Goal: Task Accomplishment & Management: Use online tool/utility

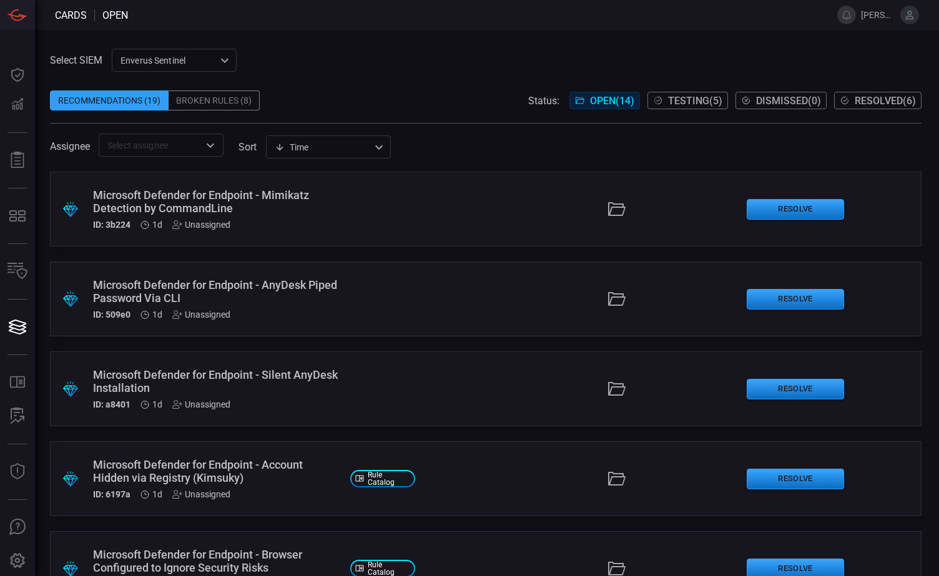
click at [680, 101] on span "Testing ( 5 )" at bounding box center [695, 101] width 54 height 12
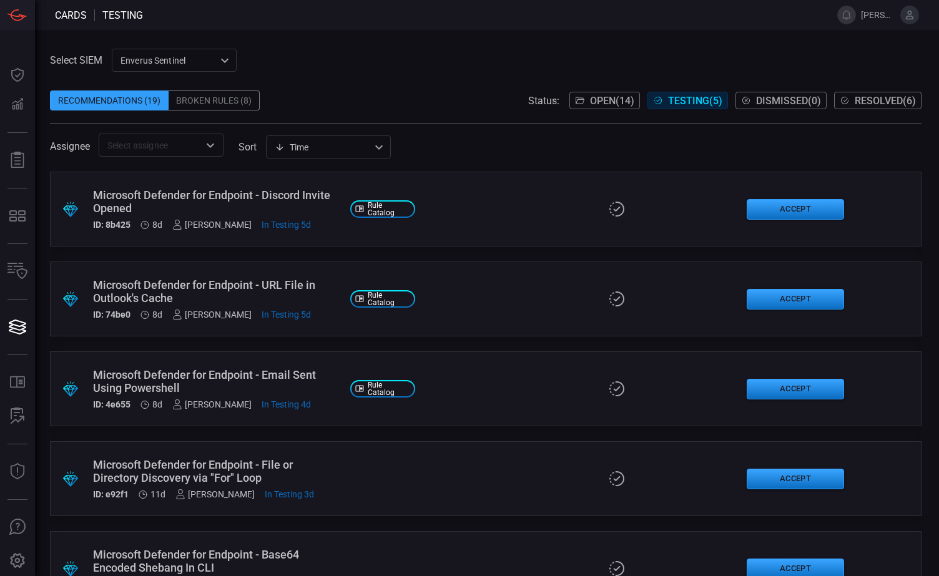
click at [265, 198] on div "Microsoft Defender for Endpoint - Discord Invite Opened" at bounding box center [216, 201] width 247 height 26
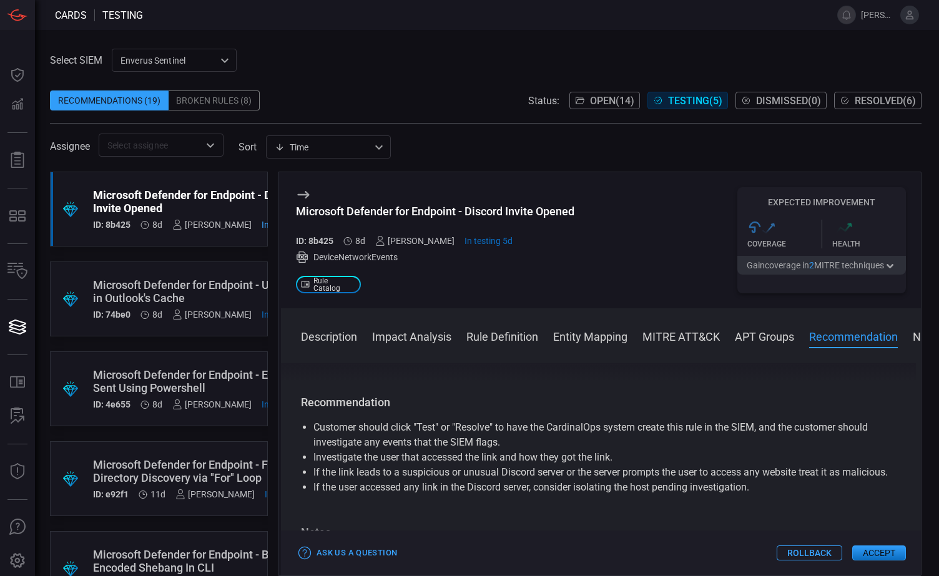
scroll to position [1331, 0]
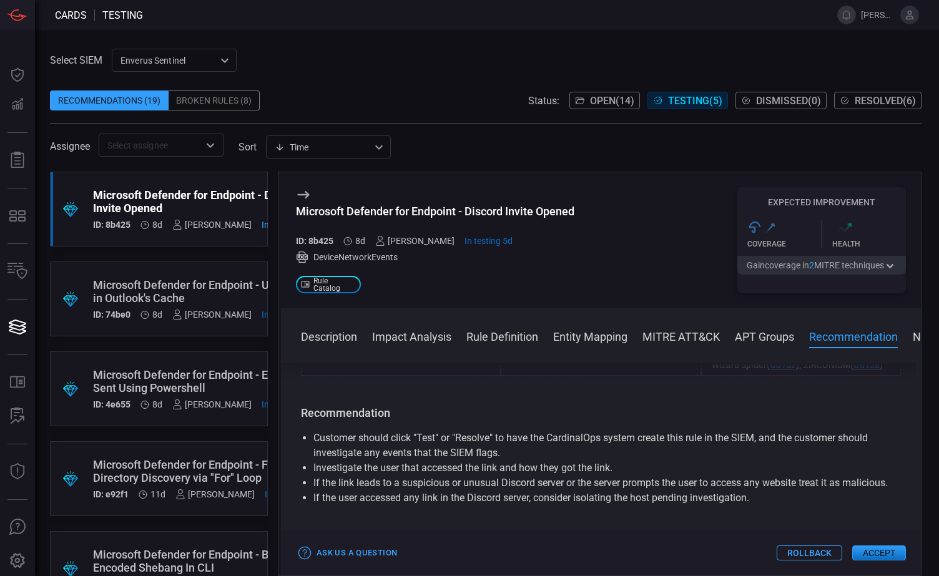
click at [412, 338] on button "Impact Analysis" at bounding box center [411, 335] width 79 height 15
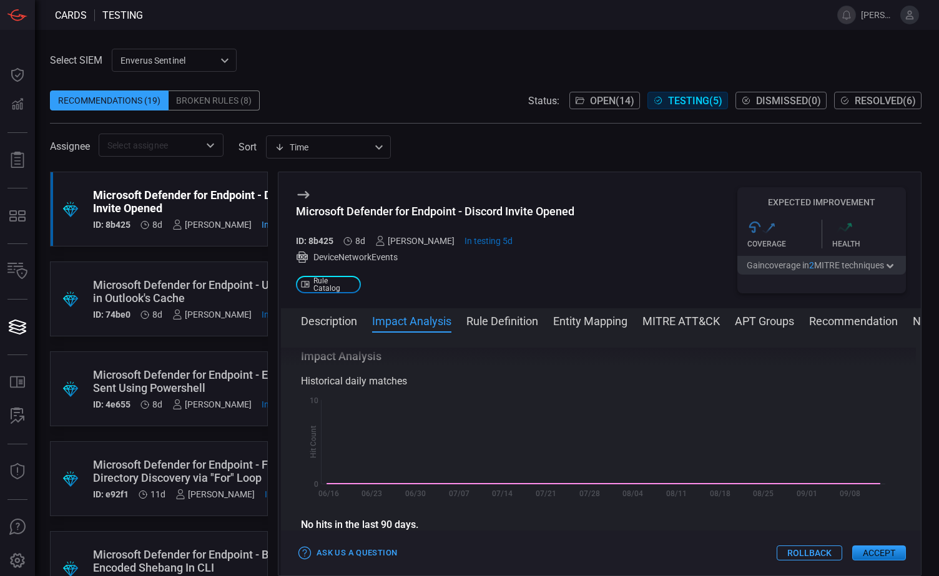
scroll to position [177, 0]
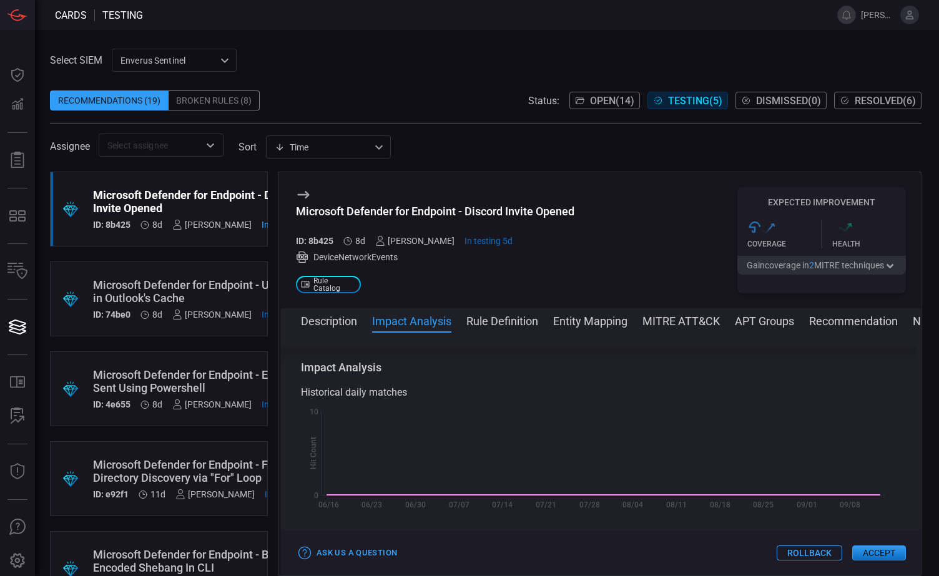
click at [491, 322] on button "Rule Definition" at bounding box center [502, 320] width 72 height 15
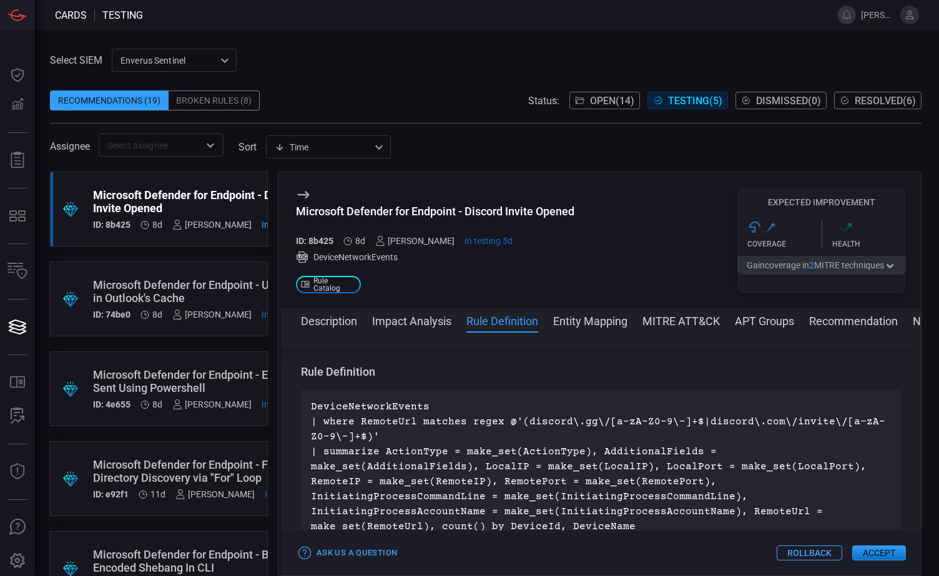
scroll to position [421, 0]
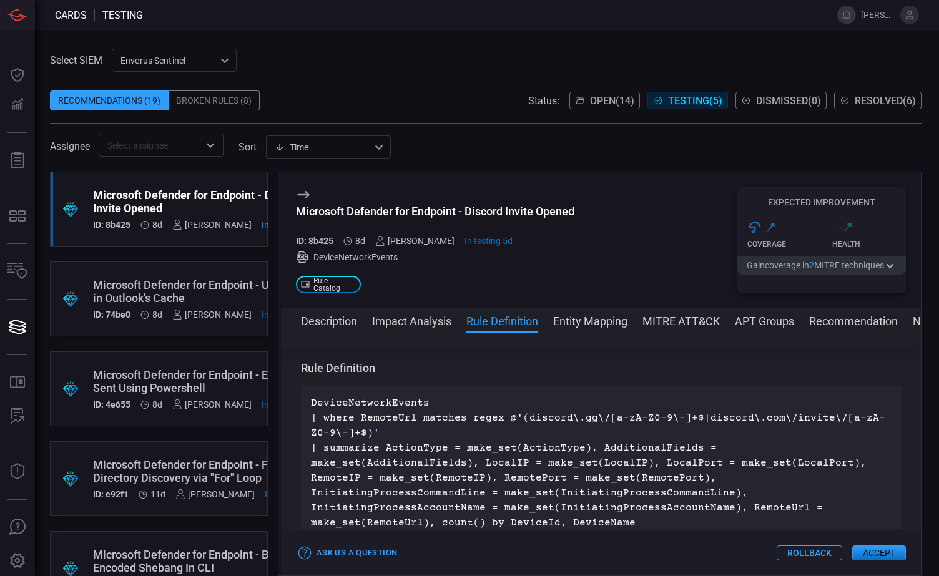
click at [876, 553] on button "Accept" at bounding box center [879, 553] width 54 height 15
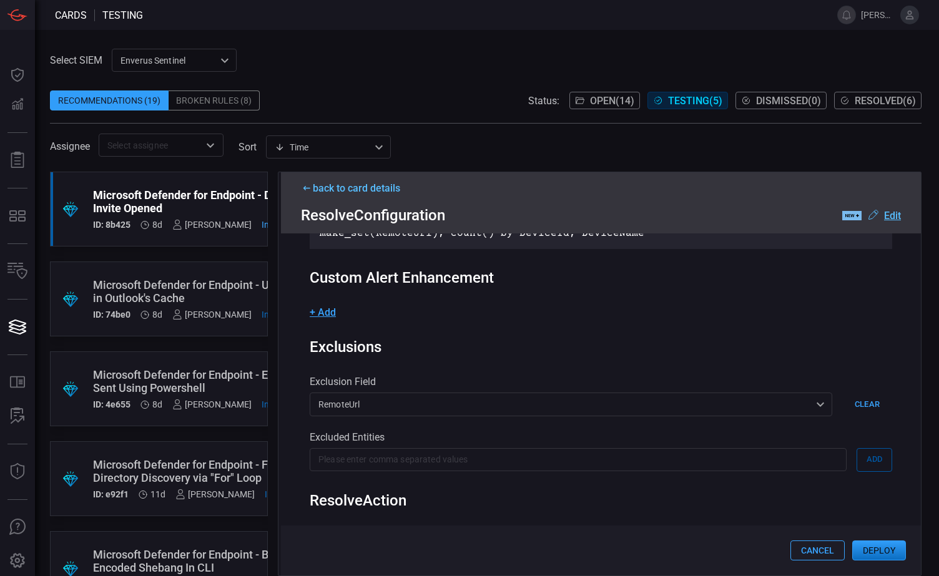
scroll to position [250, 0]
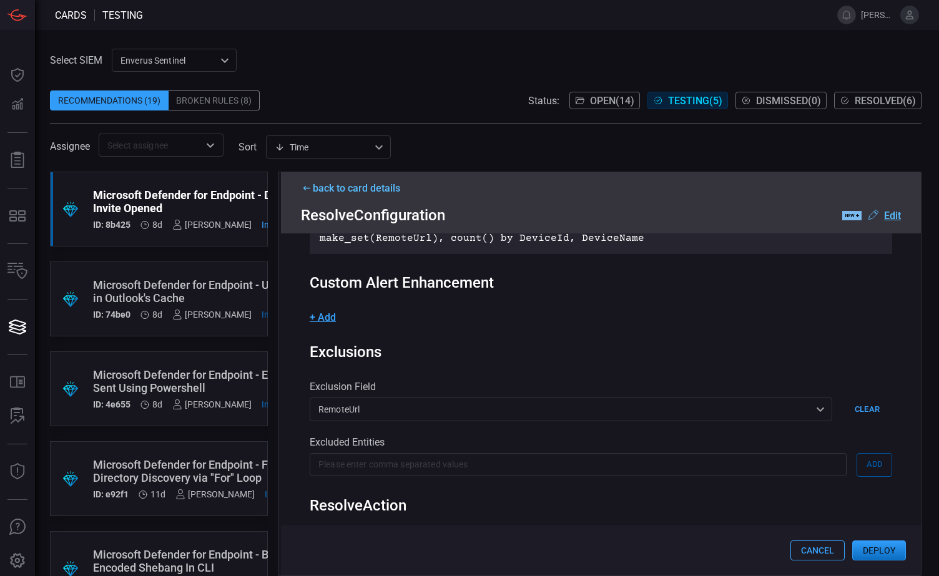
click at [876, 543] on button "Deploy" at bounding box center [879, 551] width 54 height 20
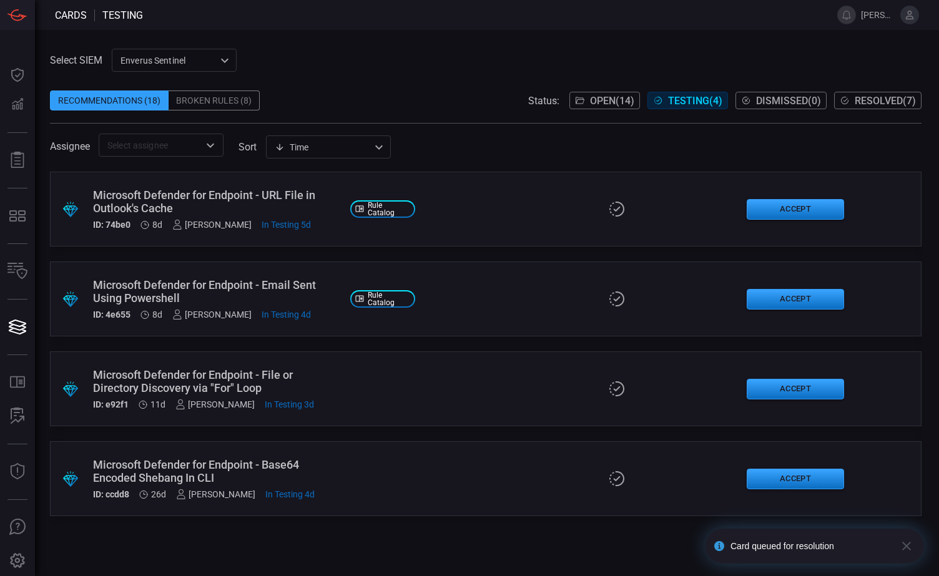
click at [482, 208] on div ".suggested_cards_icon{fill:url(#suggested_cards_icon);} Microsoft Defender for …" at bounding box center [485, 209] width 871 height 75
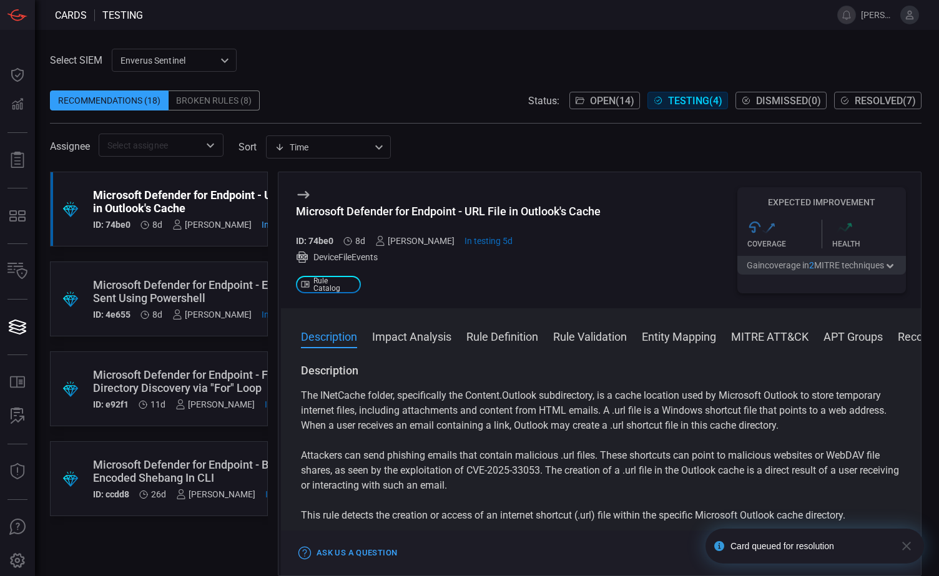
click at [414, 330] on button "Impact Analysis" at bounding box center [411, 335] width 79 height 15
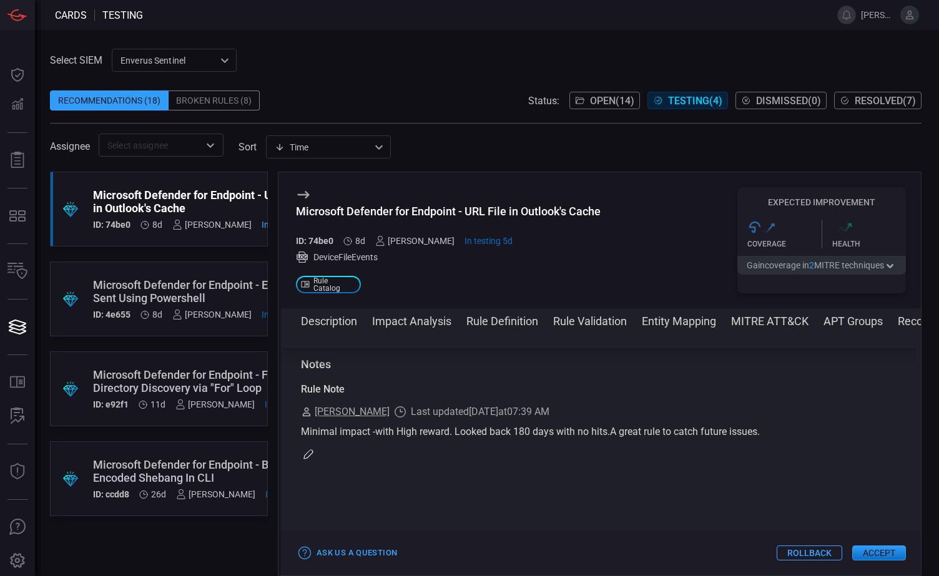
scroll to position [1955, 0]
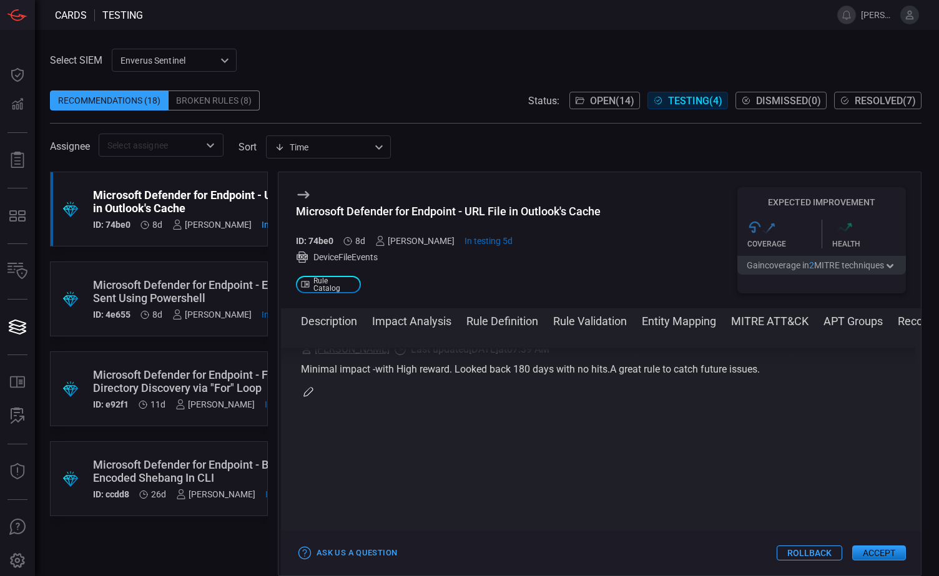
click at [879, 552] on button "Accept" at bounding box center [879, 553] width 54 height 15
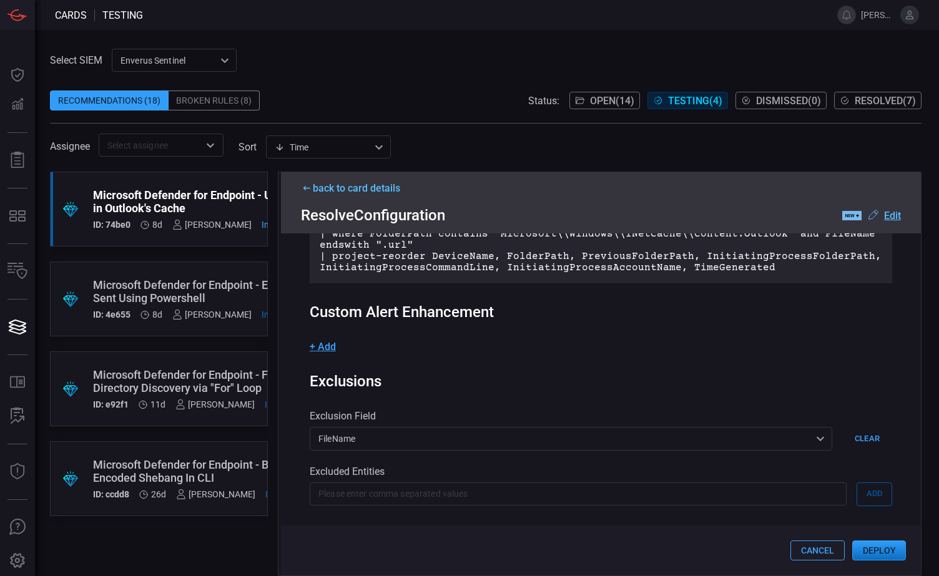
scroll to position [187, 0]
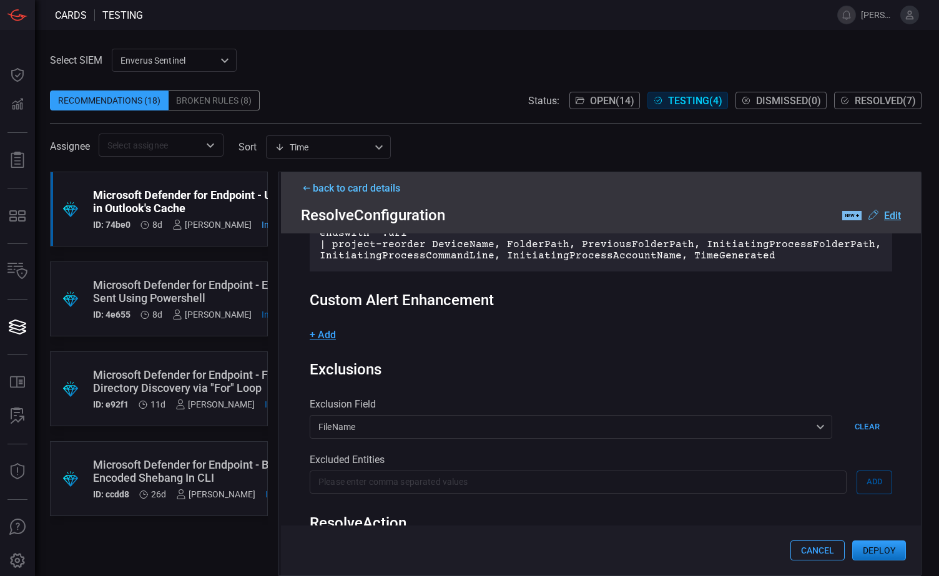
click at [879, 552] on button "Deploy" at bounding box center [879, 551] width 54 height 20
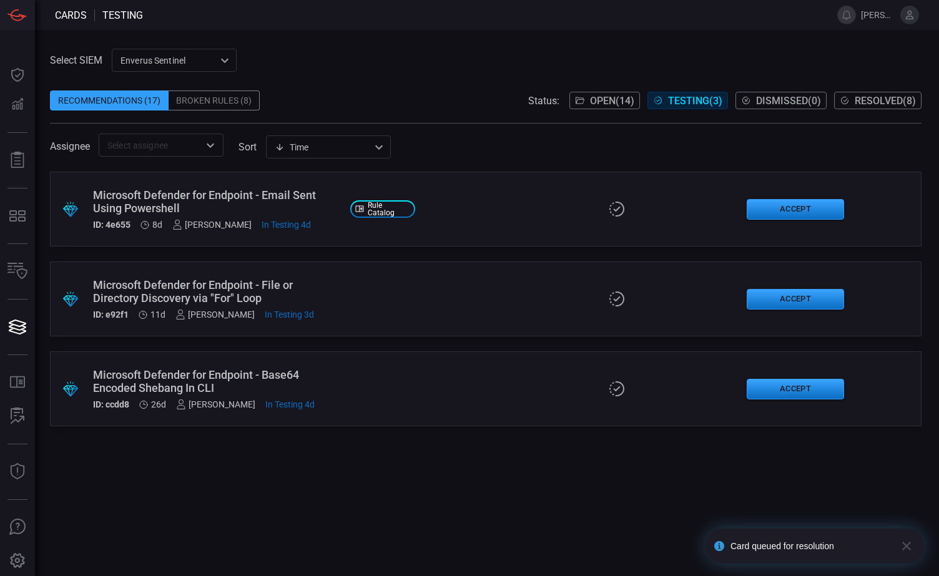
click at [321, 207] on div "Microsoft Defender for Endpoint - Email Sent Using Powershell" at bounding box center [216, 201] width 247 height 26
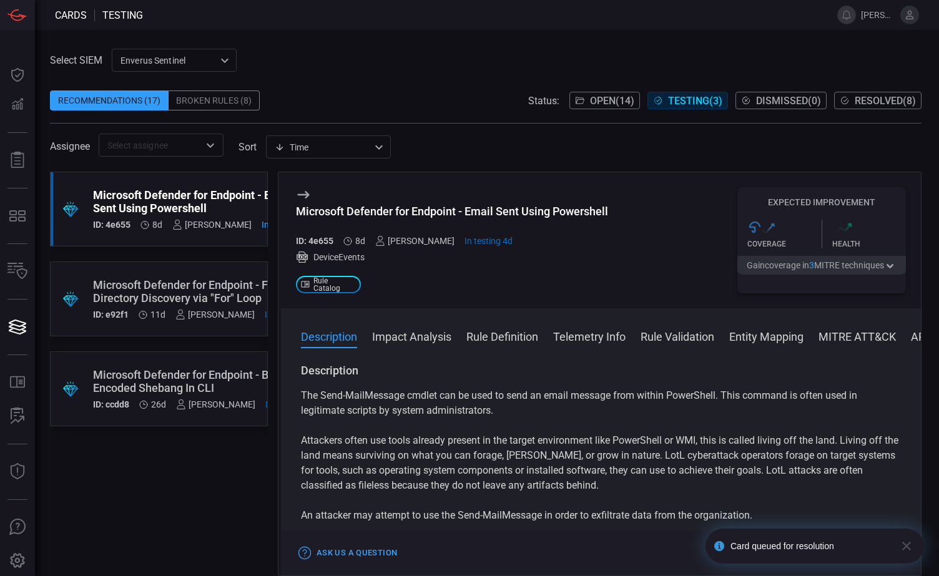
click at [427, 339] on button "Impact Analysis" at bounding box center [411, 335] width 79 height 15
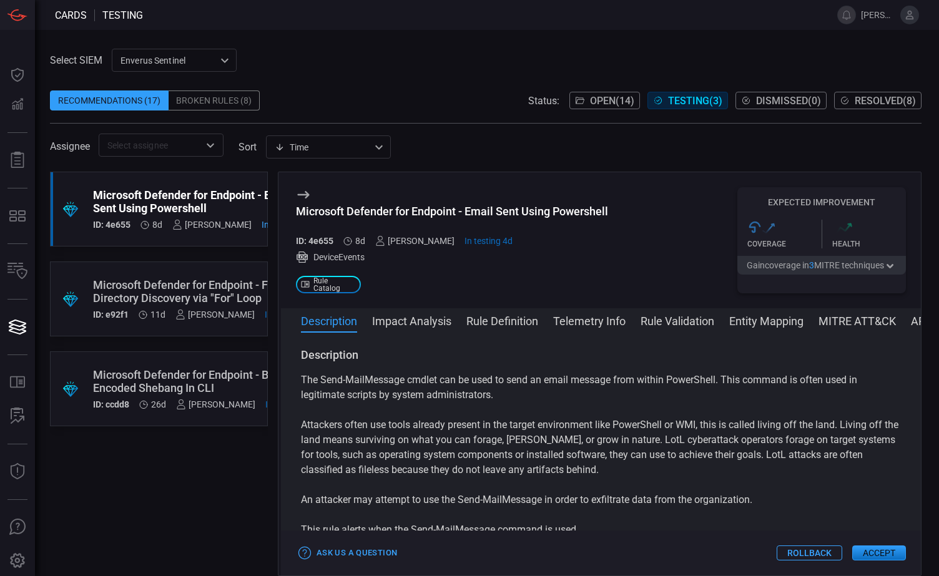
click at [192, 292] on div "Microsoft Defender for Endpoint - File or Directory Discovery via "For" Loop" at bounding box center [203, 291] width 221 height 26
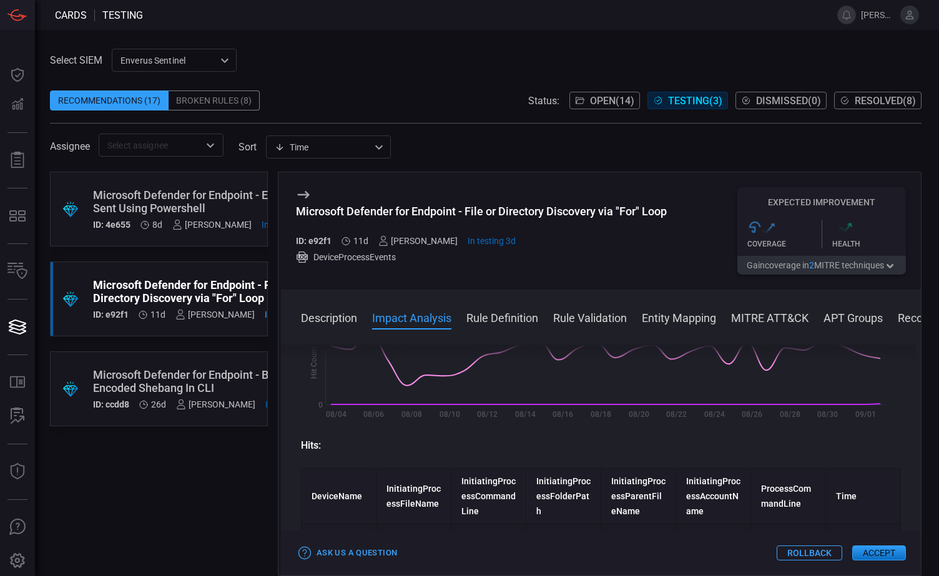
scroll to position [312, 0]
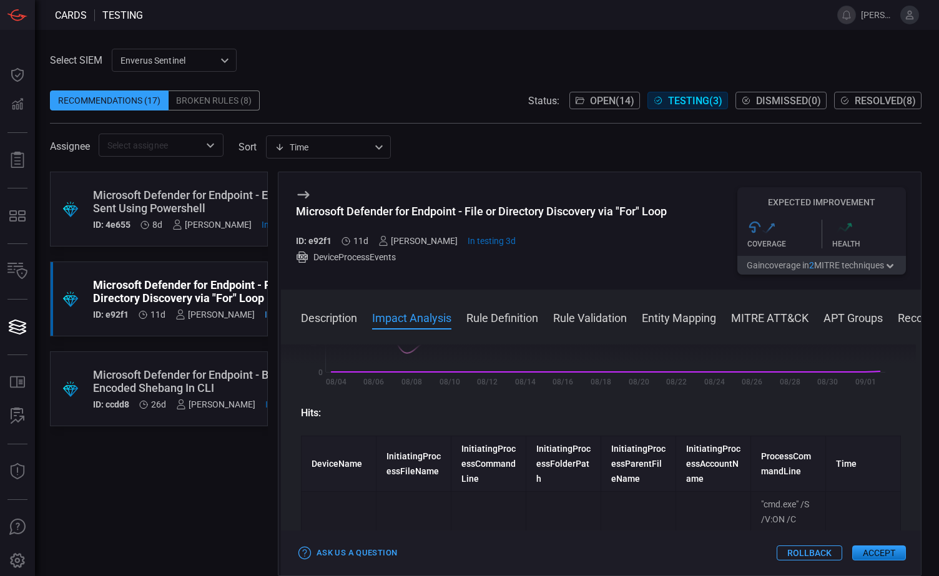
click at [388, 69] on div "Select SIEM Enverus Sentinel c91b43ff-c123-4683-be2e-f803907a5556 ​ Recommendat…" at bounding box center [485, 103] width 871 height 108
click at [221, 99] on div "Broken Rules (8)" at bounding box center [214, 101] width 91 height 20
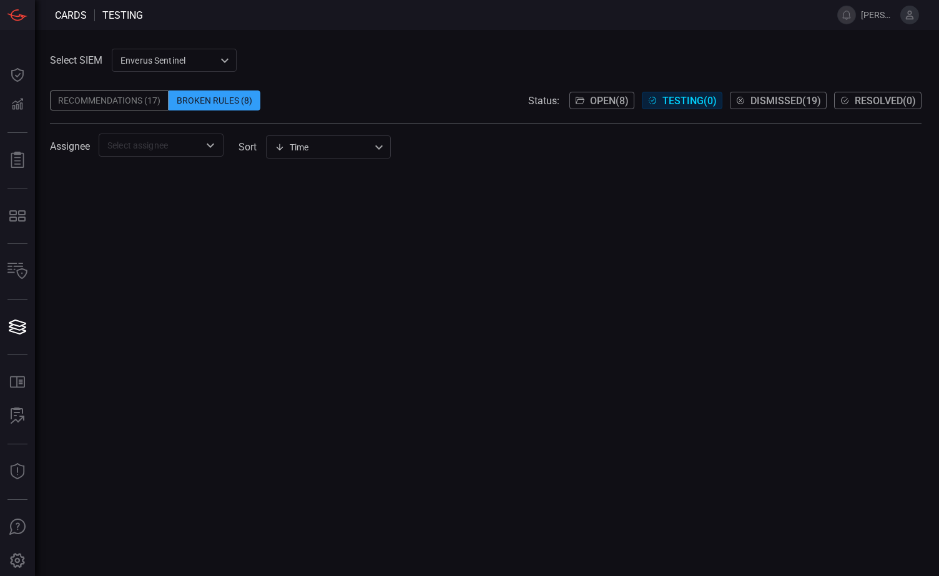
click at [101, 102] on div "Recommendations (17)" at bounding box center [109, 101] width 119 height 20
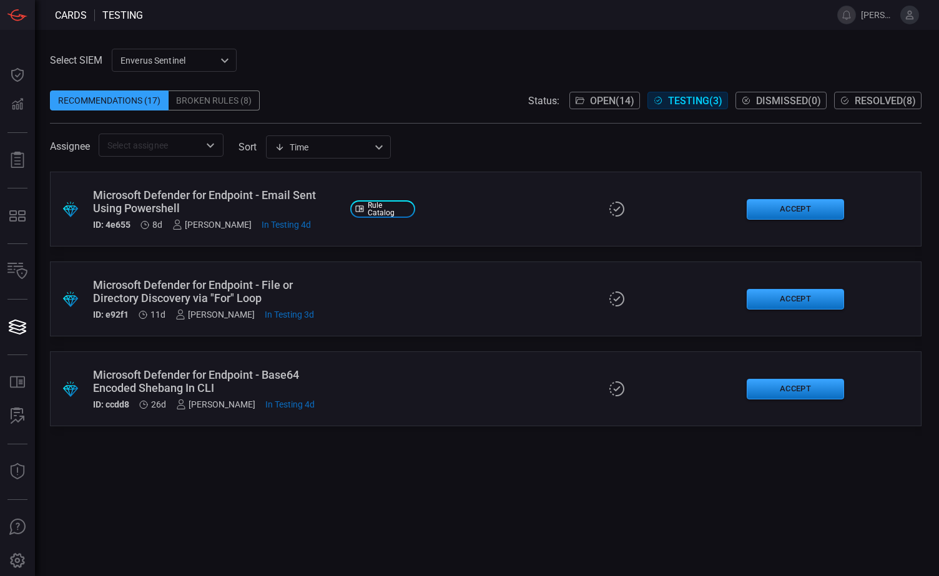
click at [225, 102] on div "Broken Rules (8)" at bounding box center [214, 101] width 91 height 20
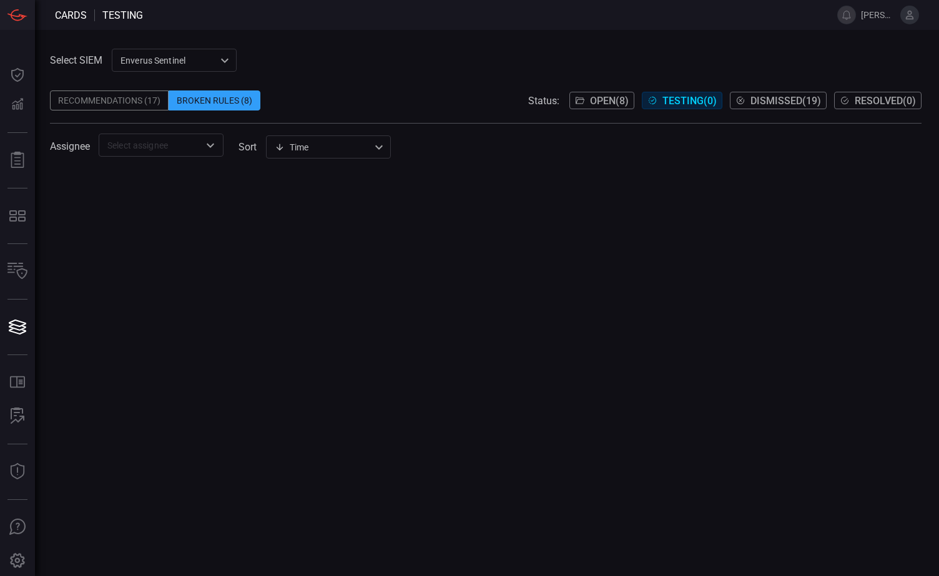
click at [605, 103] on span "Open ( 8 )" at bounding box center [609, 101] width 39 height 12
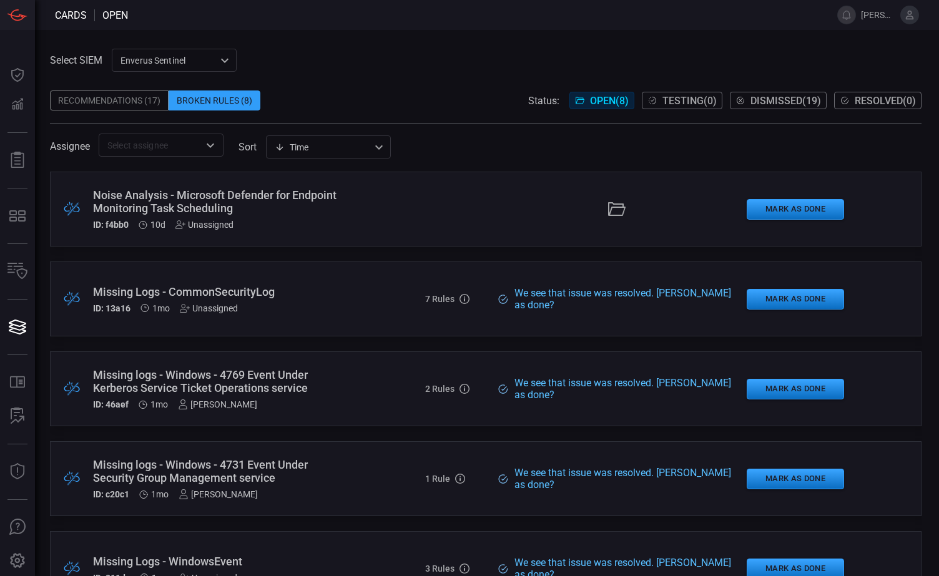
click at [333, 294] on div "Missing Logs - CommonSecurityLog" at bounding box center [216, 291] width 247 height 13
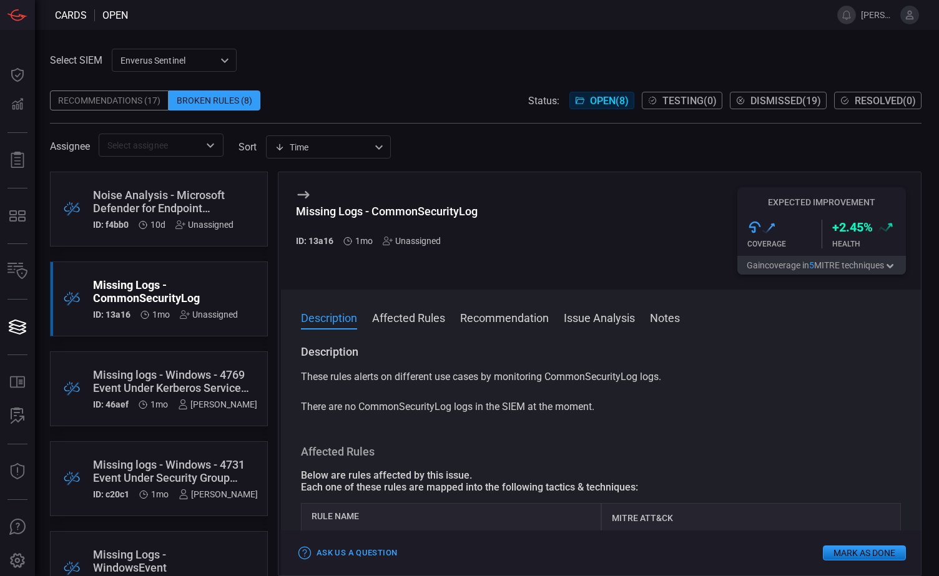
click at [421, 321] on button "Affected Rules" at bounding box center [408, 317] width 73 height 15
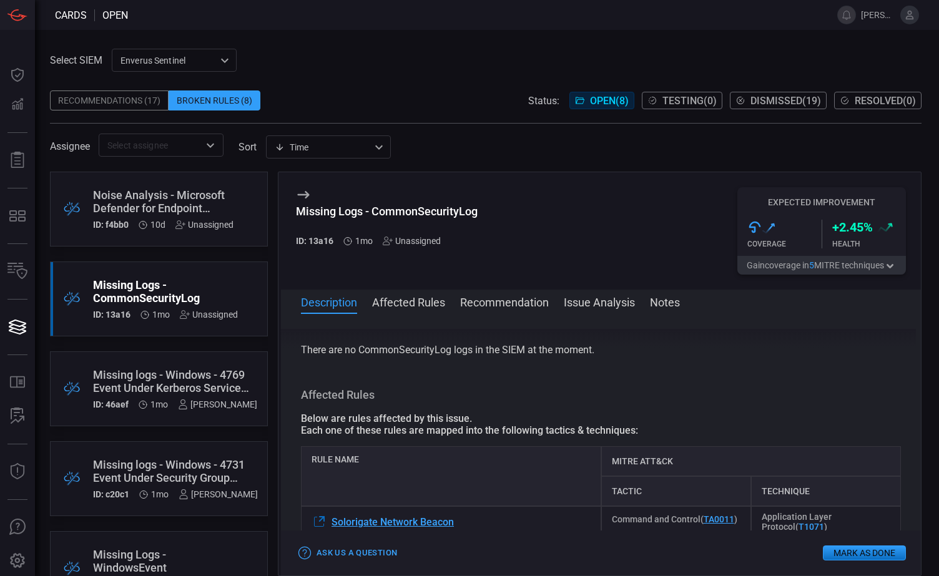
scroll to position [87, 0]
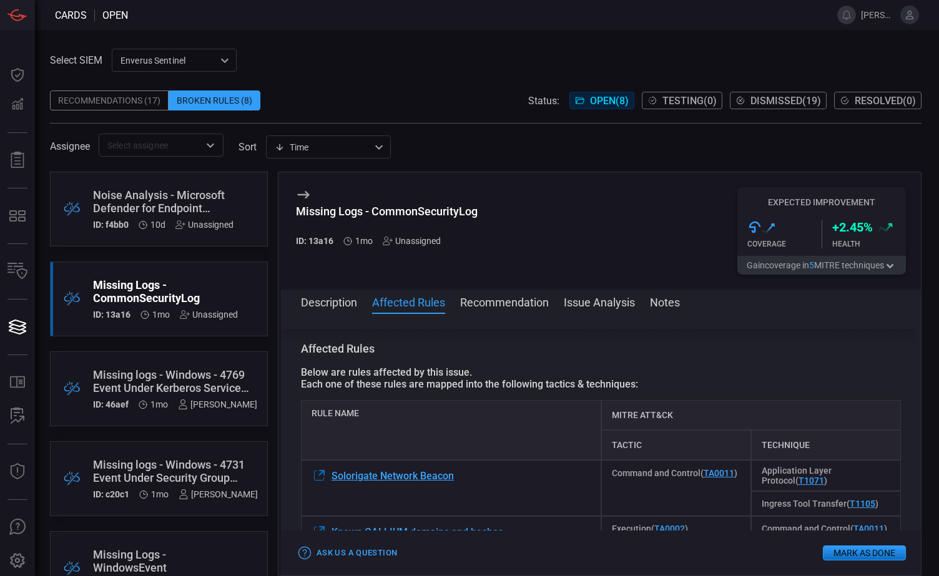
click at [511, 306] on button "Recommendation" at bounding box center [504, 301] width 89 height 15
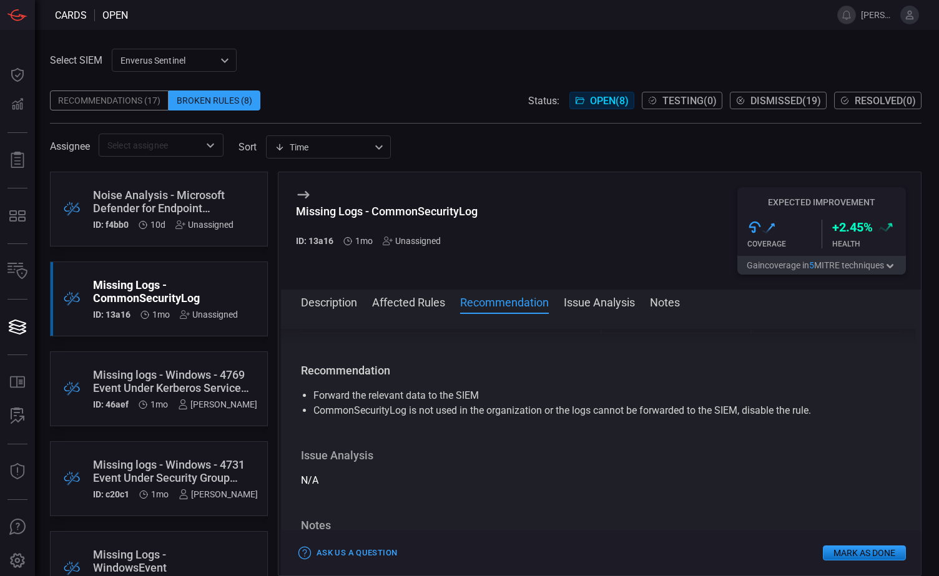
scroll to position [564, 0]
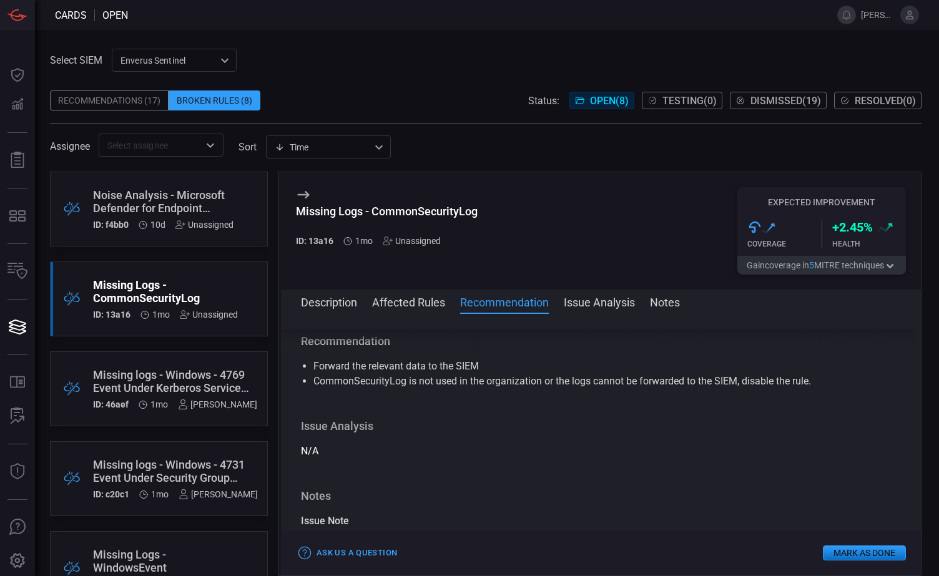
click at [586, 306] on button "Issue Analysis" at bounding box center [599, 301] width 71 height 15
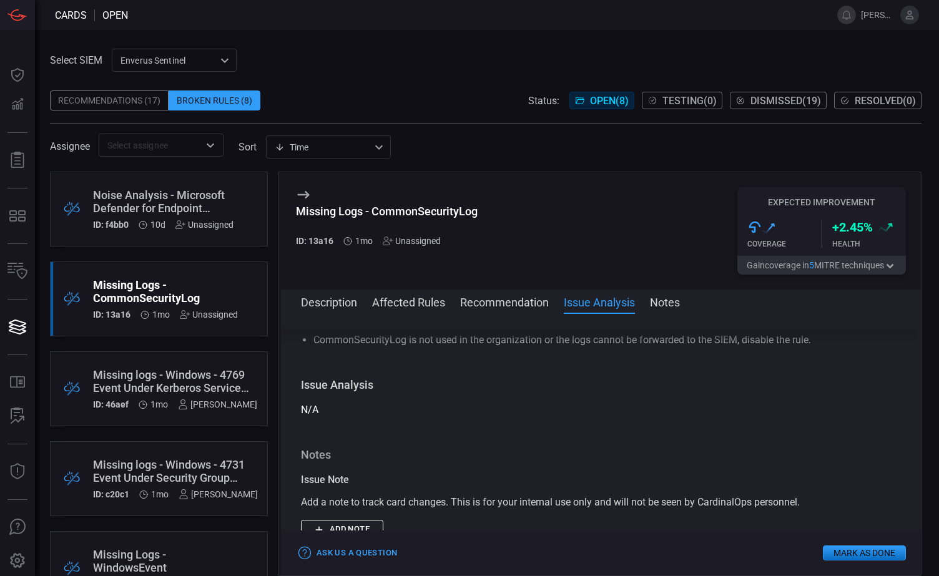
scroll to position [649, 0]
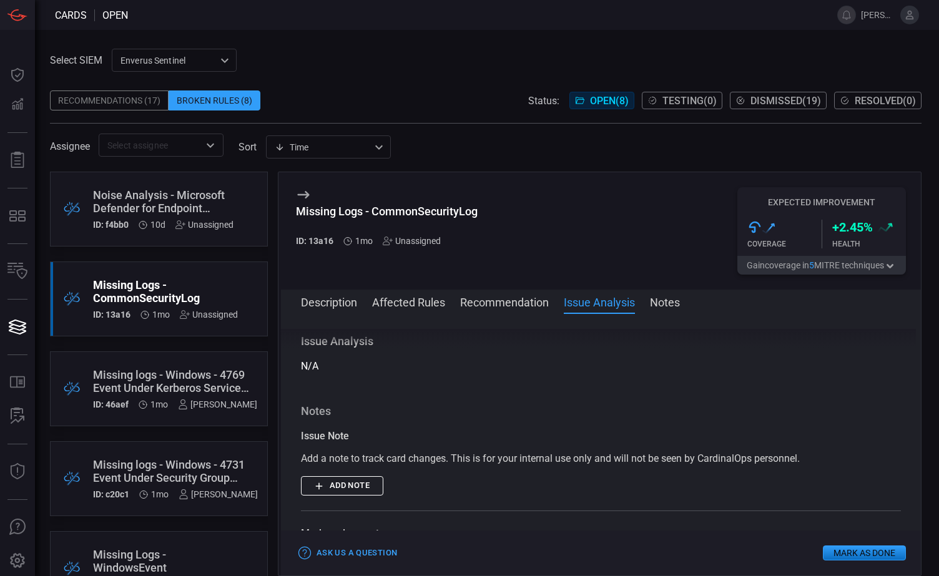
click at [330, 306] on button "Description" at bounding box center [329, 301] width 56 height 15
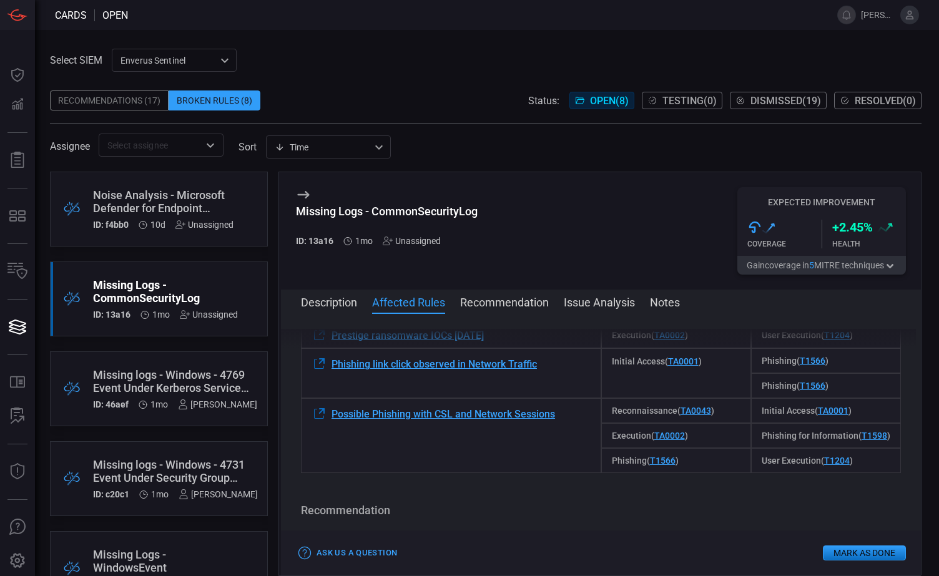
scroll to position [437, 0]
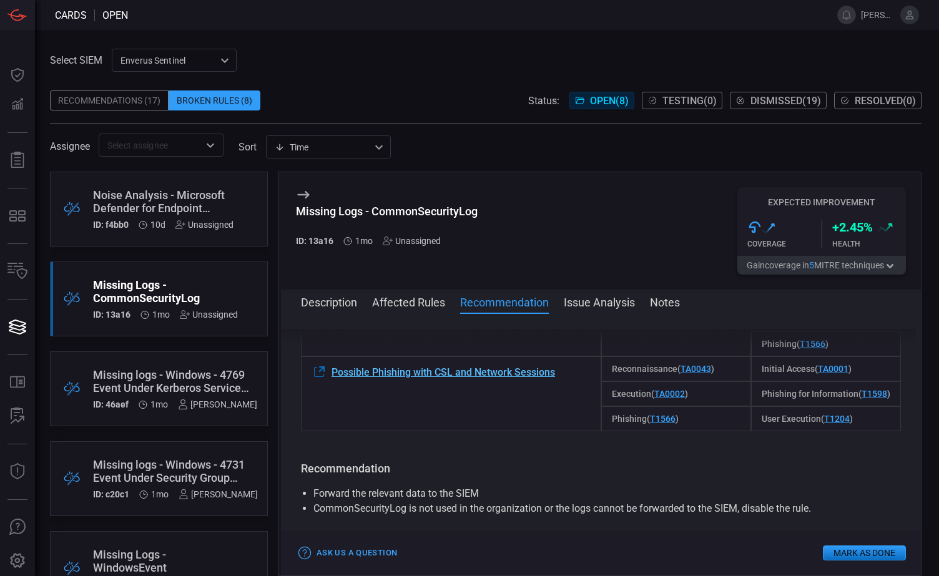
click at [422, 371] on span "Possible Phishing with CSL and Network Sessions" at bounding box center [442, 372] width 223 height 12
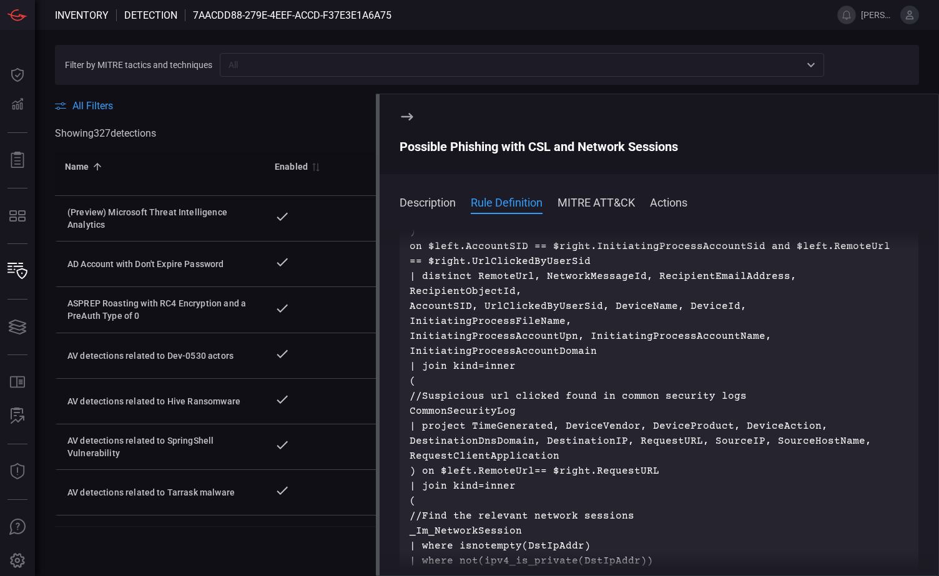
scroll to position [562, 0]
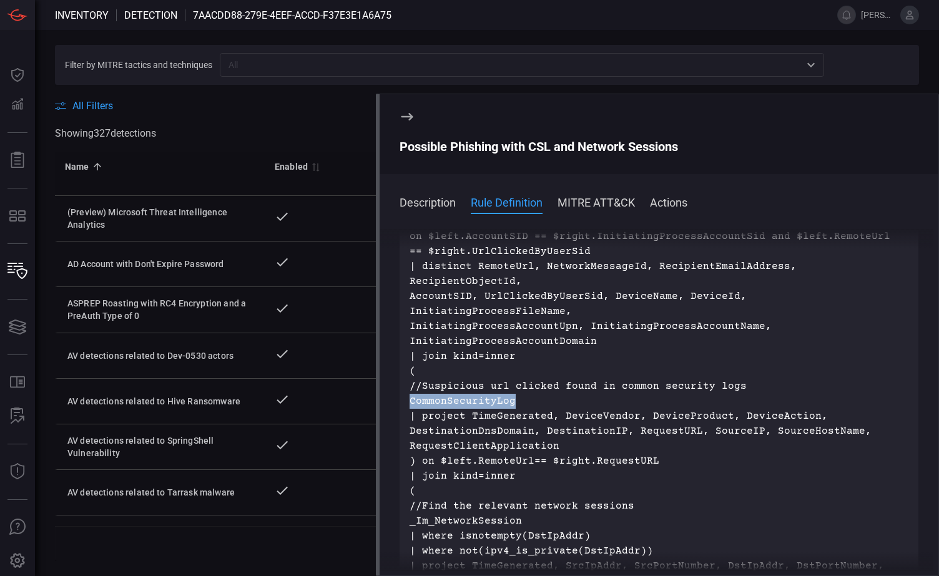
drag, startPoint x: 519, startPoint y: 357, endPoint x: 411, endPoint y: 357, distance: 108.0
click at [411, 357] on p "//SuspiciousUrlClicked AlertEvidence | where ServiceSource =~ "Microsoft Defend…" at bounding box center [658, 297] width 499 height 974
drag, startPoint x: 411, startPoint y: 357, endPoint x: 434, endPoint y: 357, distance: 23.7
copy p "CommonSecurityLog"
click at [516, 11] on span at bounding box center [606, 15] width 431 height 30
